Goal: Book appointment/travel/reservation

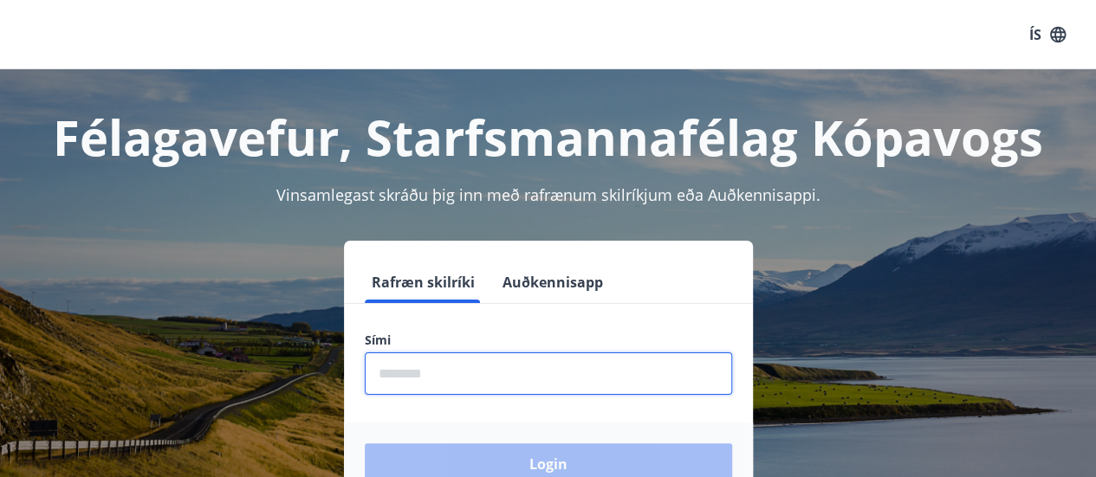
click at [476, 382] on input "phone" at bounding box center [548, 374] width 367 height 42
type input "********"
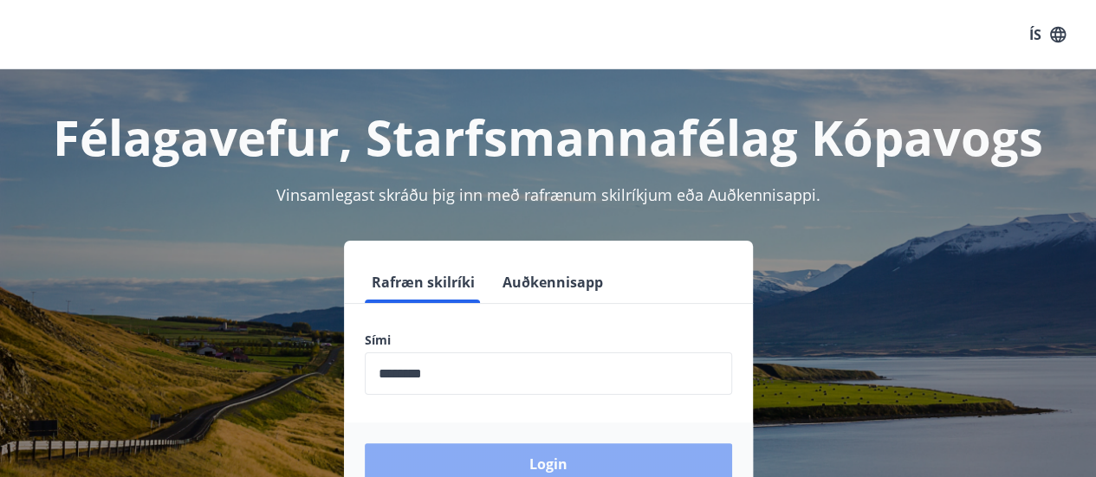
click at [546, 466] on button "Login" at bounding box center [548, 465] width 367 height 42
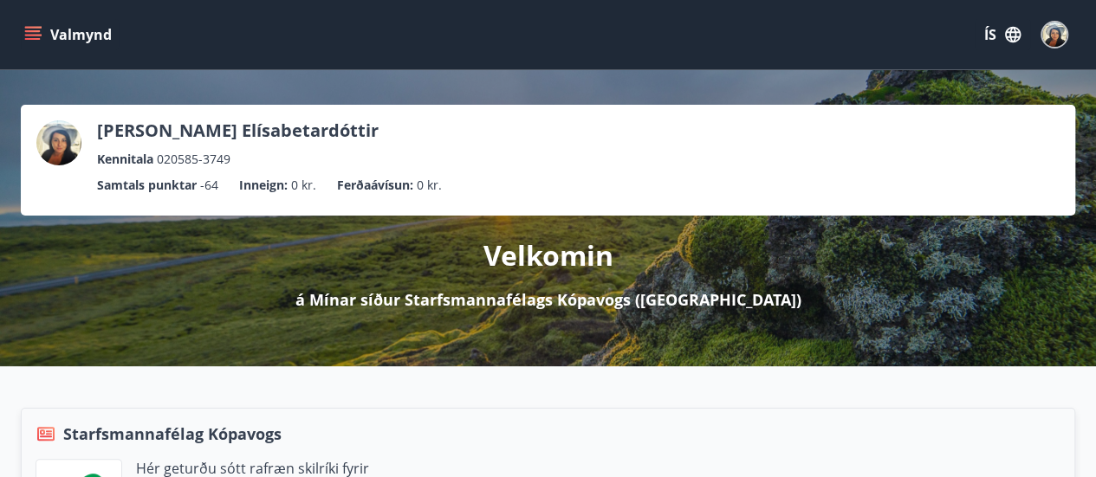
click at [33, 30] on icon "menu" at bounding box center [33, 31] width 16 height 2
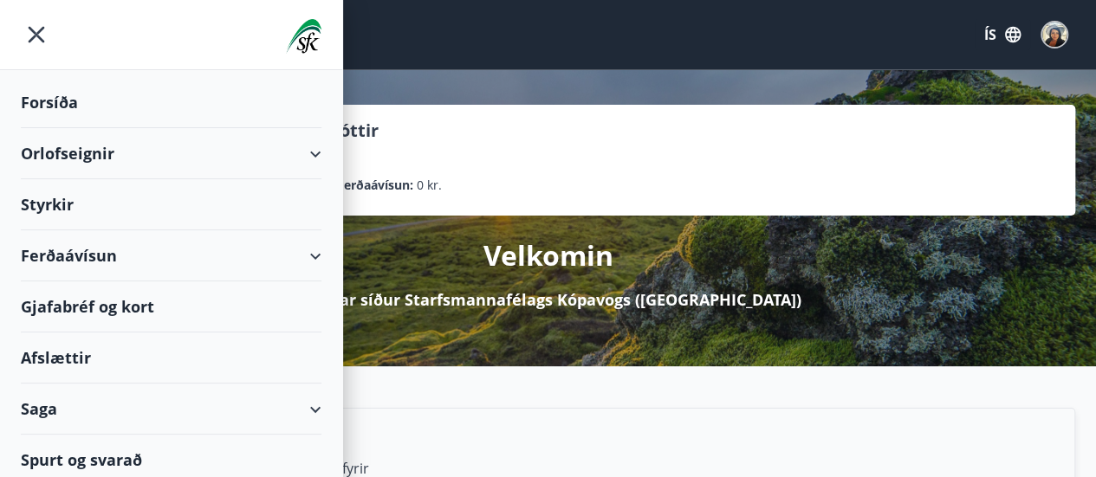
click at [86, 143] on div "Orlofseignir" at bounding box center [171, 153] width 301 height 51
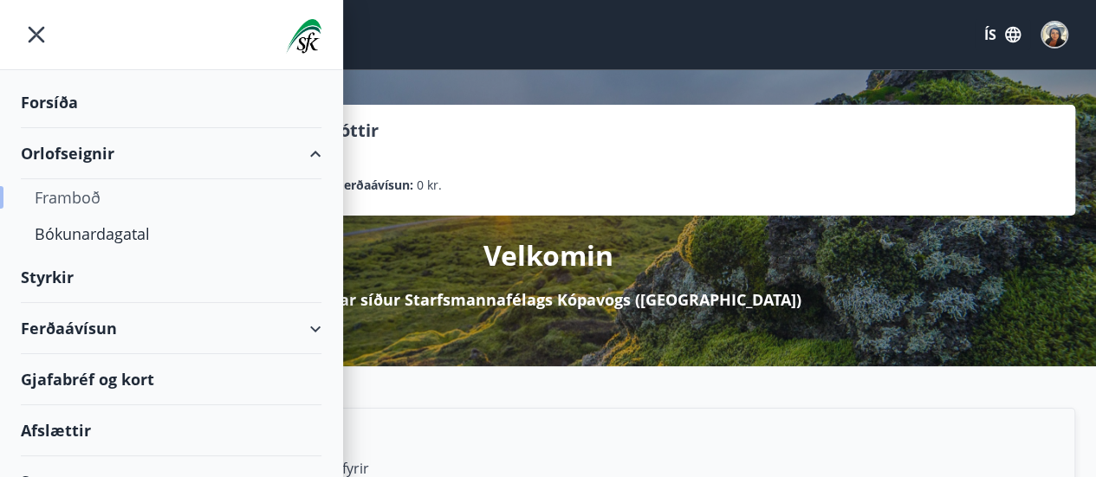
click at [75, 198] on div "Framboð" at bounding box center [171, 197] width 273 height 36
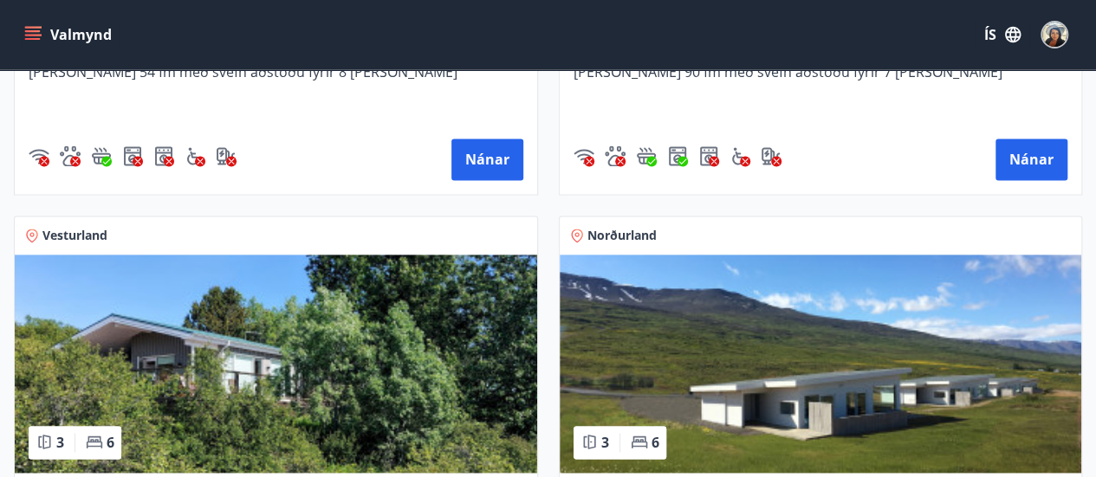
scroll to position [1282, 0]
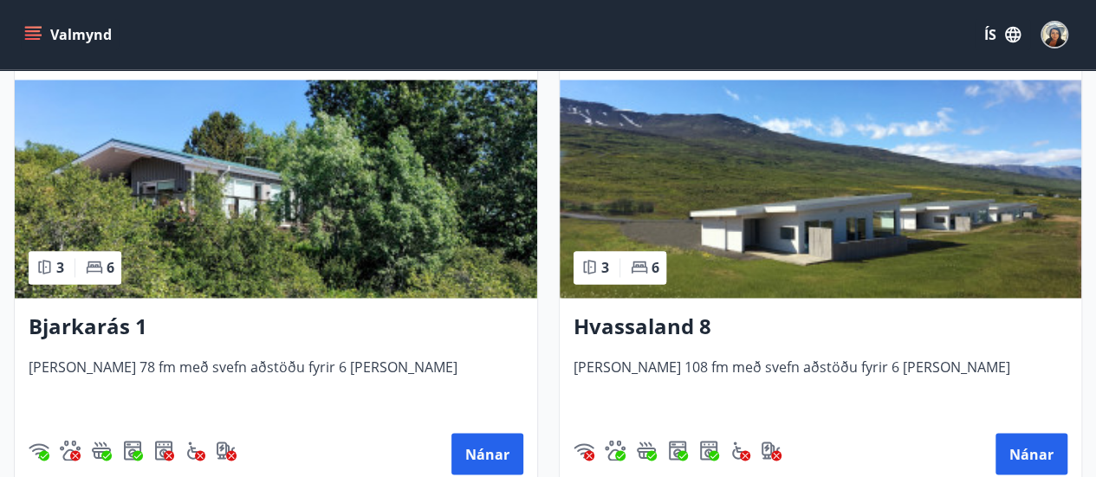
click at [131, 242] on img at bounding box center [276, 189] width 522 height 218
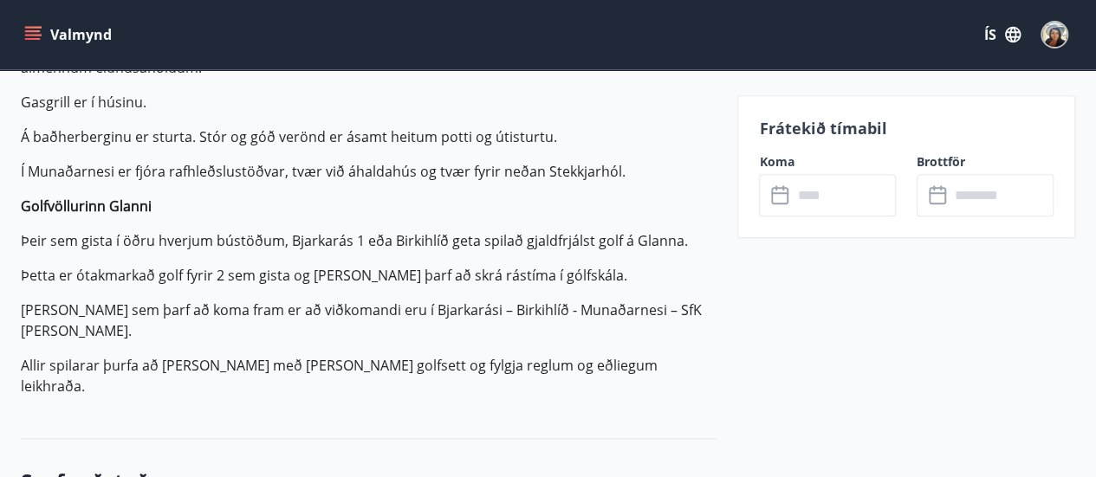
scroll to position [832, 0]
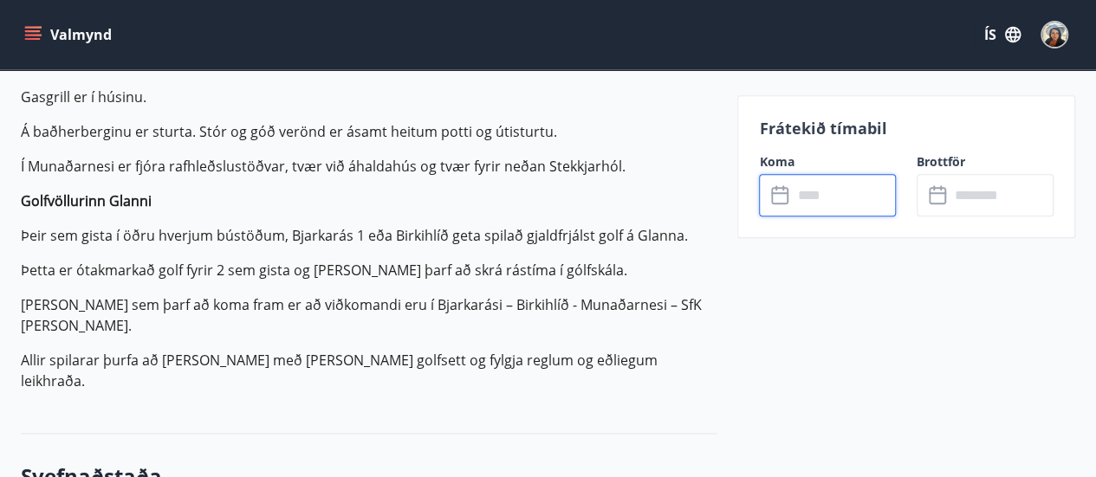
click at [842, 210] on input "text" at bounding box center [844, 195] width 104 height 42
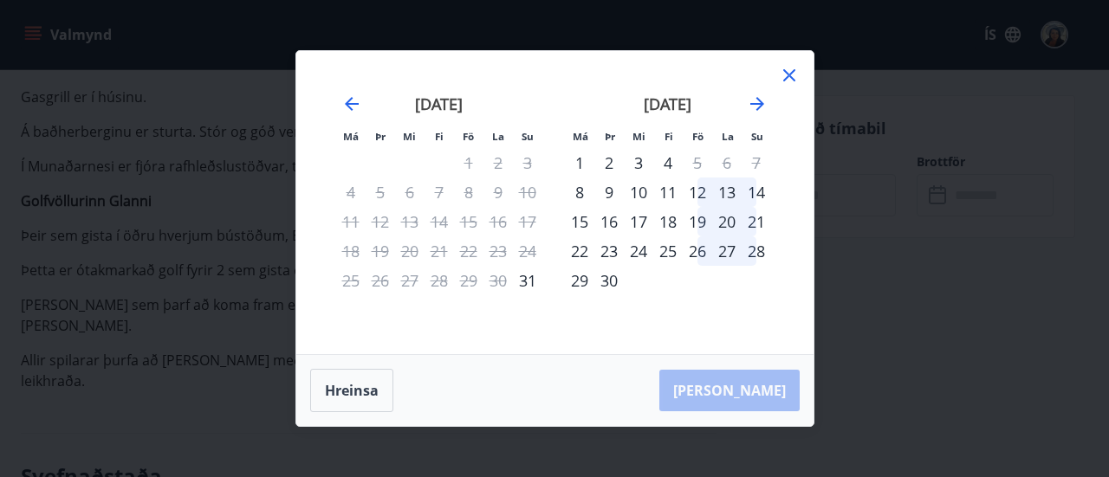
click at [698, 191] on div "12" at bounding box center [697, 192] width 29 height 29
click at [755, 189] on div "14" at bounding box center [756, 192] width 29 height 29
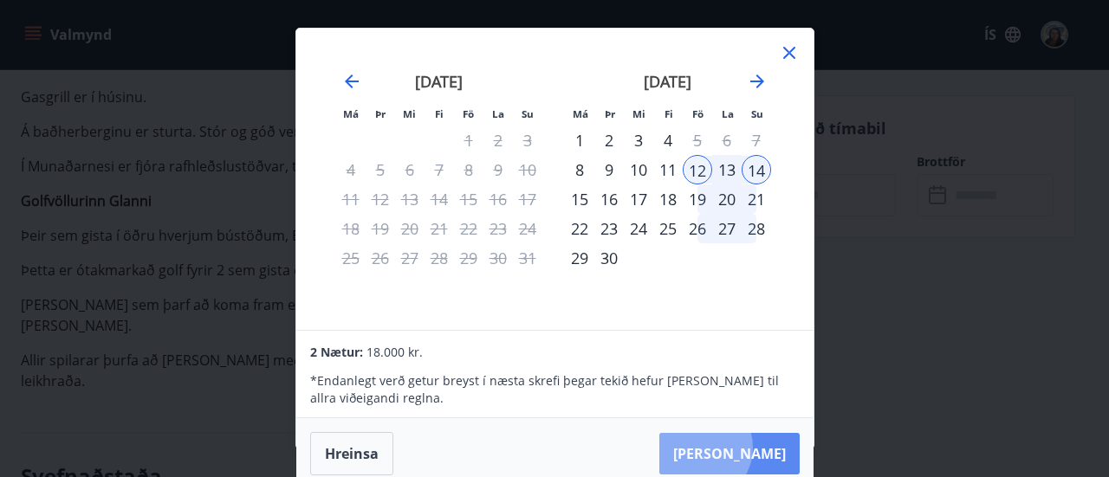
click at [751, 447] on button "Taka Frá" at bounding box center [729, 454] width 140 height 42
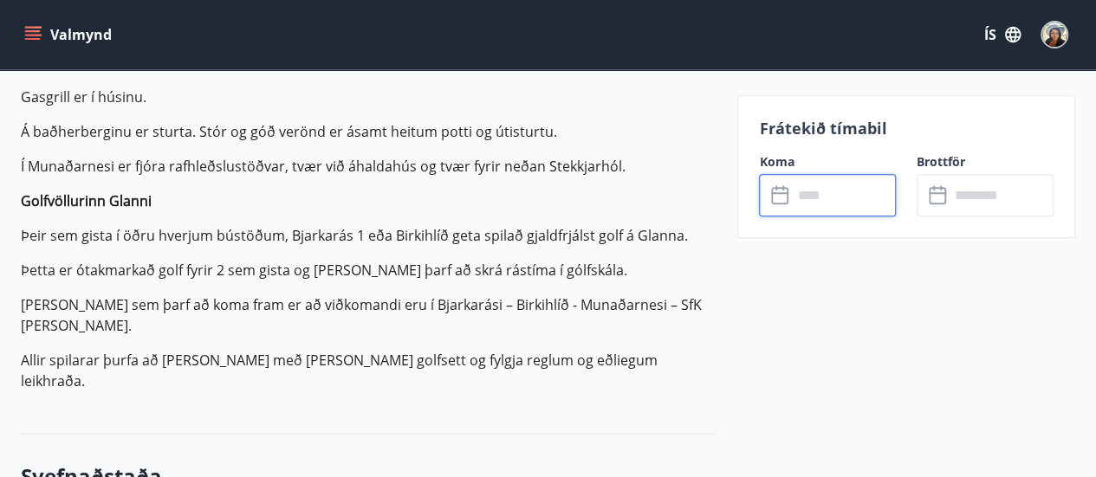
type input "******"
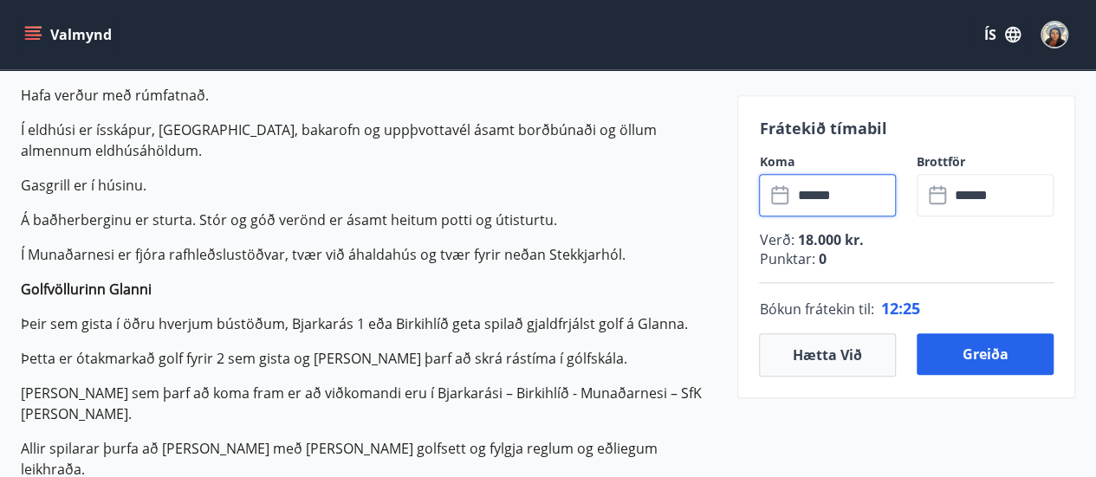
scroll to position [728, 0]
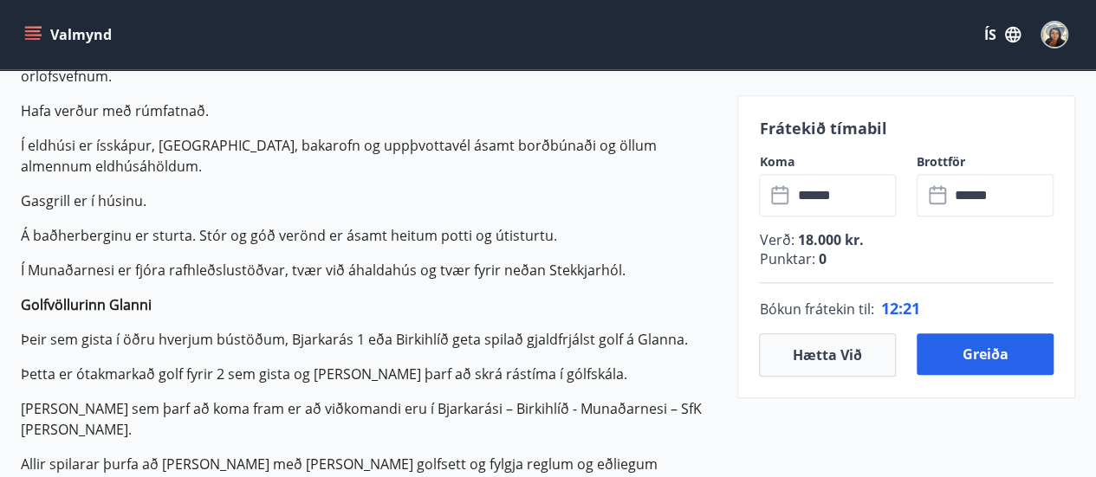
click at [780, 197] on icon at bounding box center [781, 195] width 21 height 21
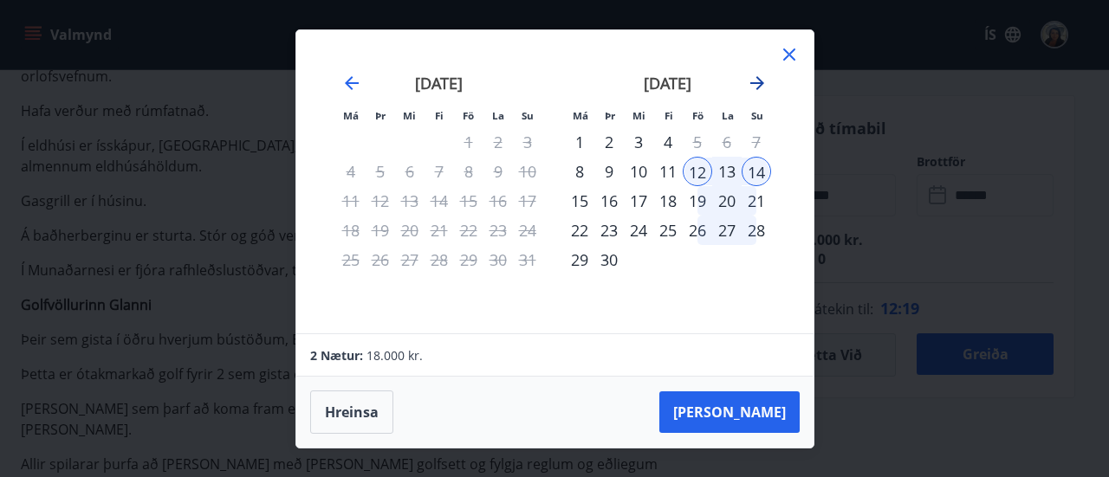
click at [761, 86] on icon "Move forward to switch to the next month." at bounding box center [757, 83] width 14 height 14
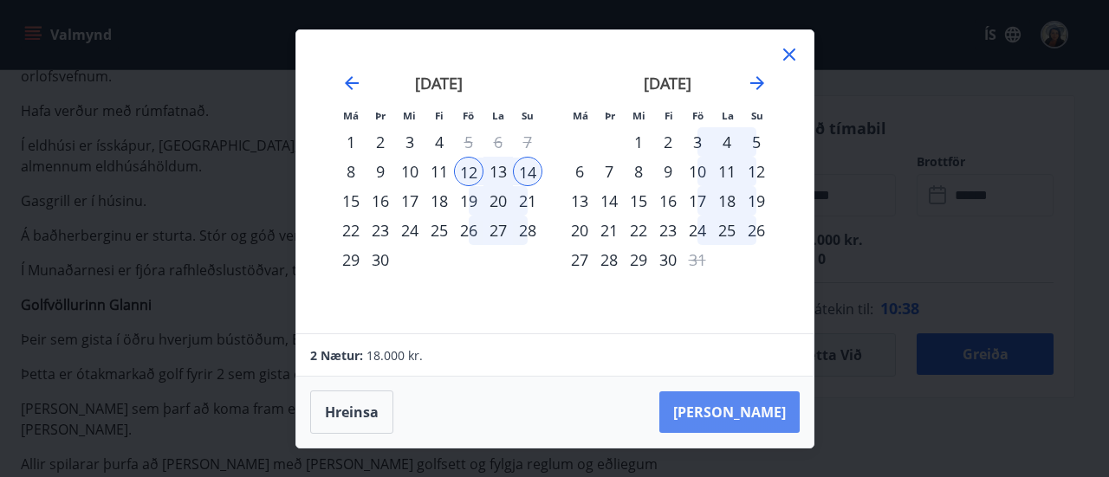
click at [761, 424] on button "Taka Frá" at bounding box center [729, 413] width 140 height 42
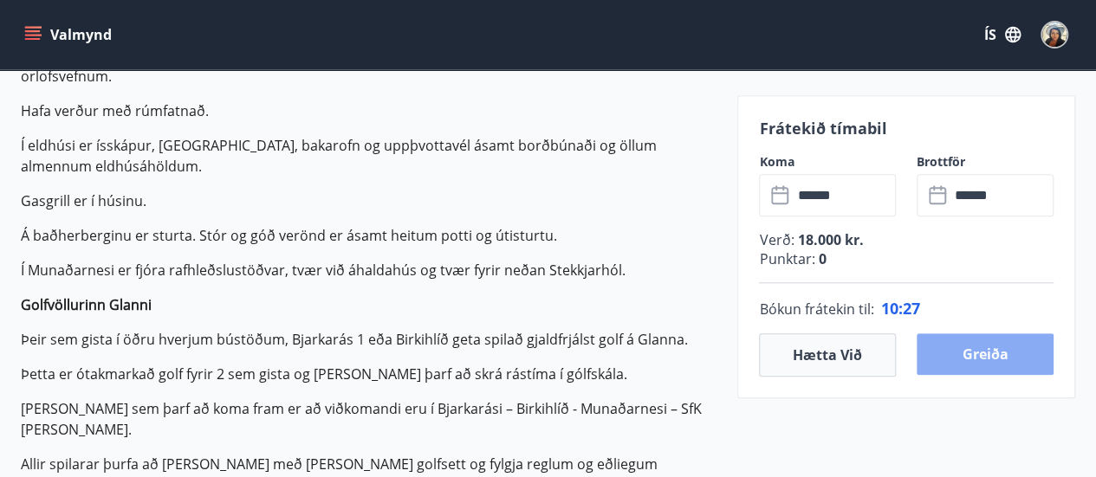
click at [1009, 365] on button "Greiða" at bounding box center [985, 355] width 137 height 42
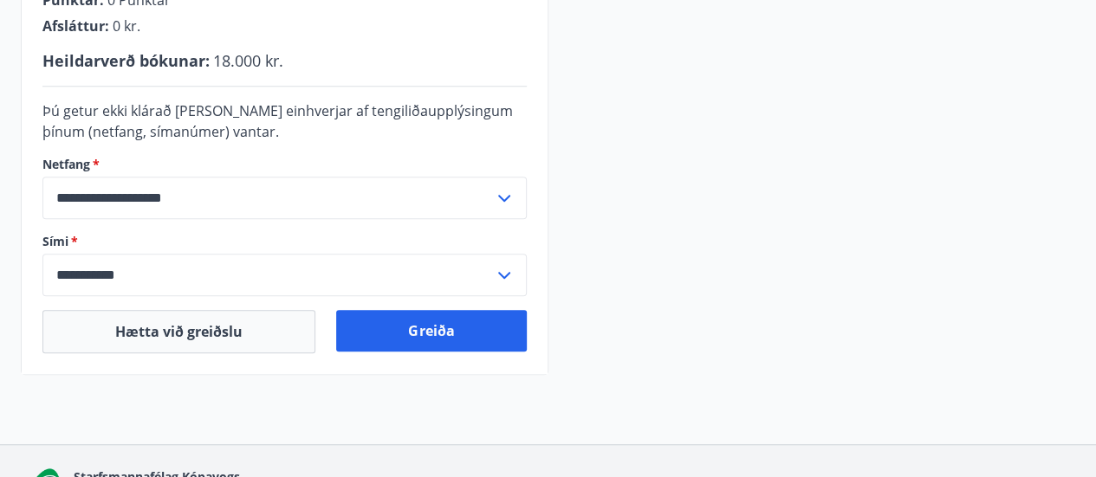
scroll to position [539, 0]
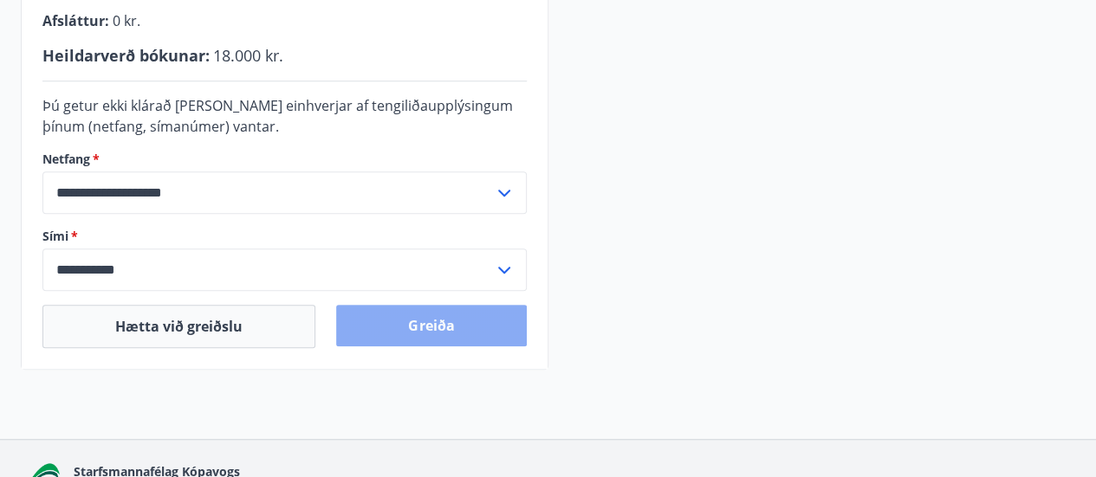
click at [495, 311] on button "Greiða" at bounding box center [431, 326] width 190 height 42
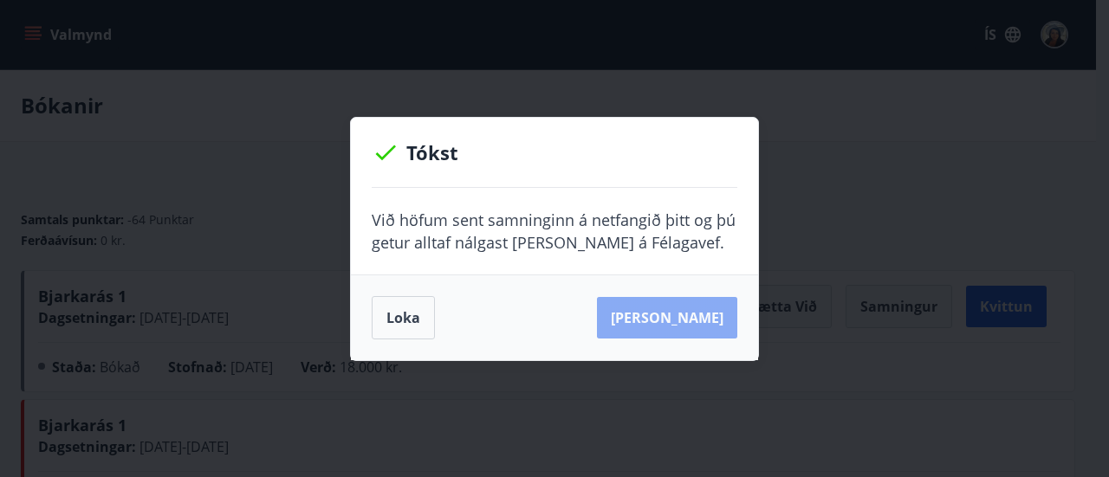
click at [704, 316] on button "Sjá samning" at bounding box center [667, 318] width 140 height 42
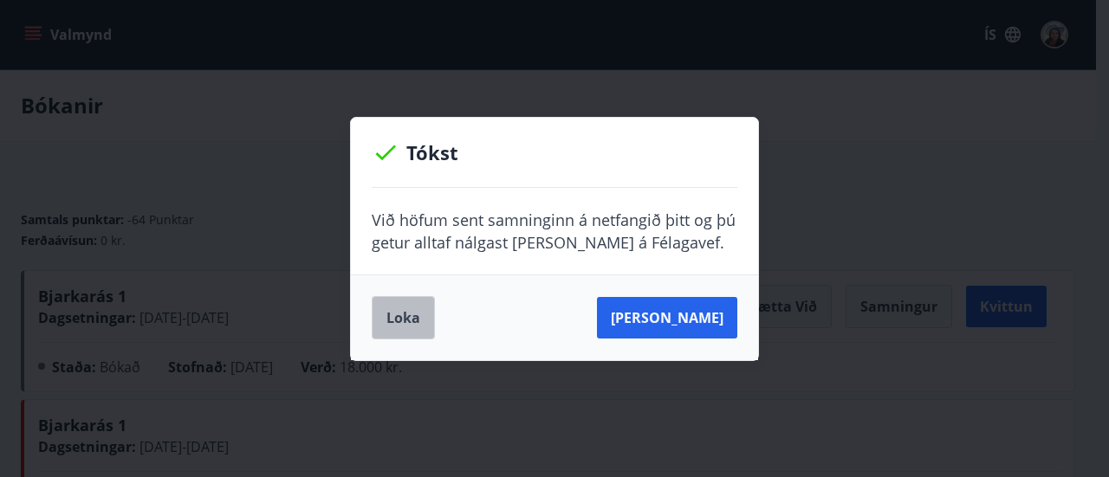
click at [409, 314] on button "Loka" at bounding box center [403, 317] width 63 height 43
